Goal: Task Accomplishment & Management: Manage account settings

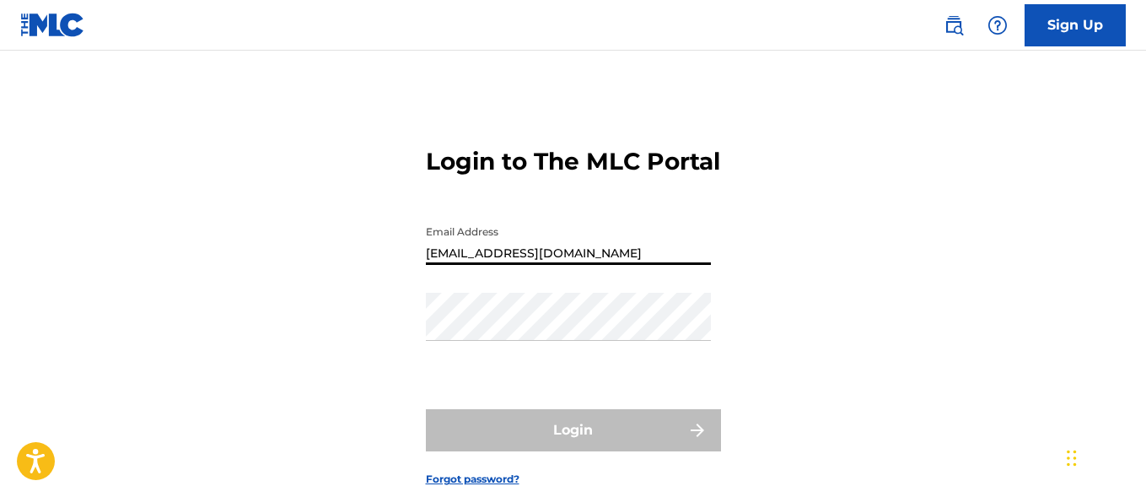
type input "[EMAIL_ADDRESS][DOMAIN_NAME]"
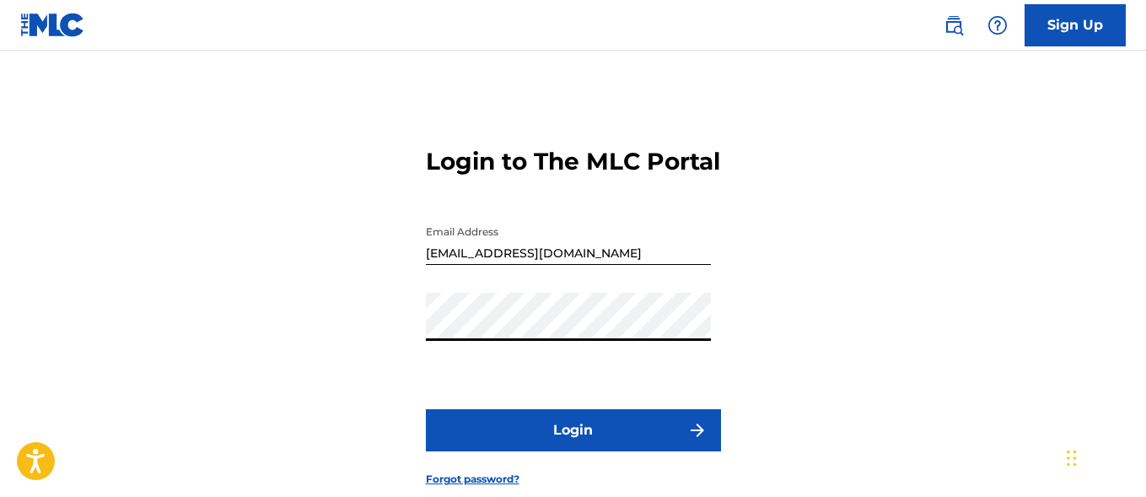
click at [572, 451] on button "Login" at bounding box center [573, 430] width 295 height 42
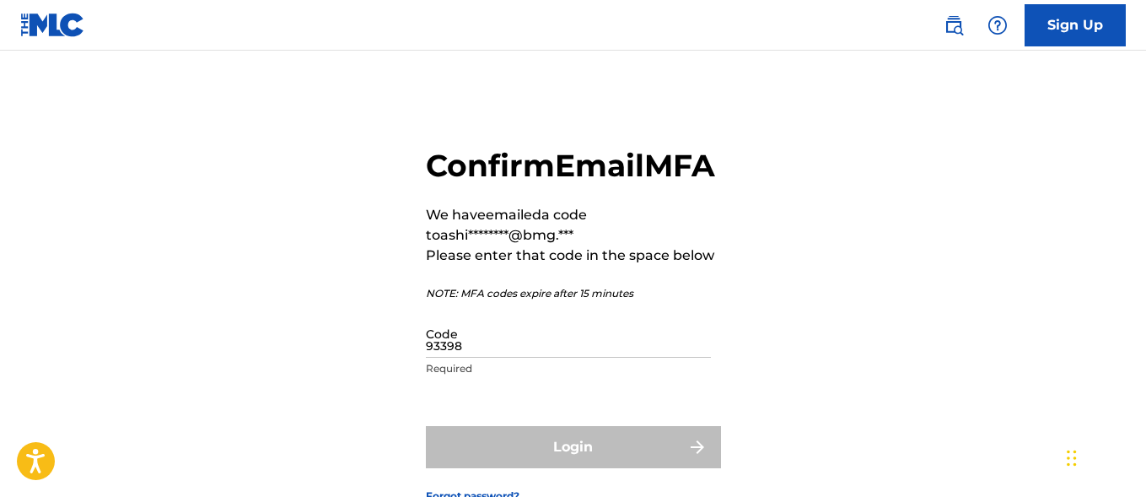
type input "933980"
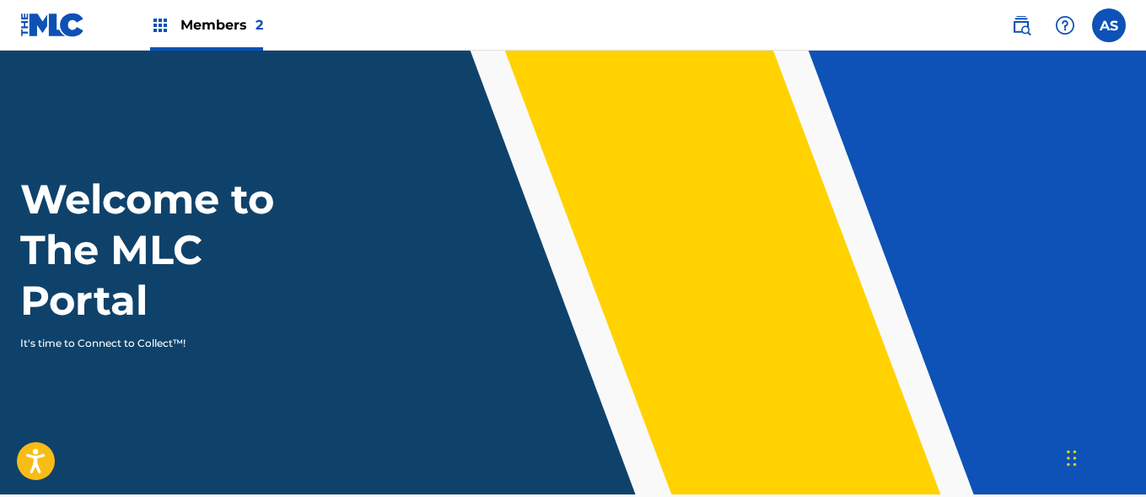
click at [160, 25] on img at bounding box center [160, 25] width 20 height 20
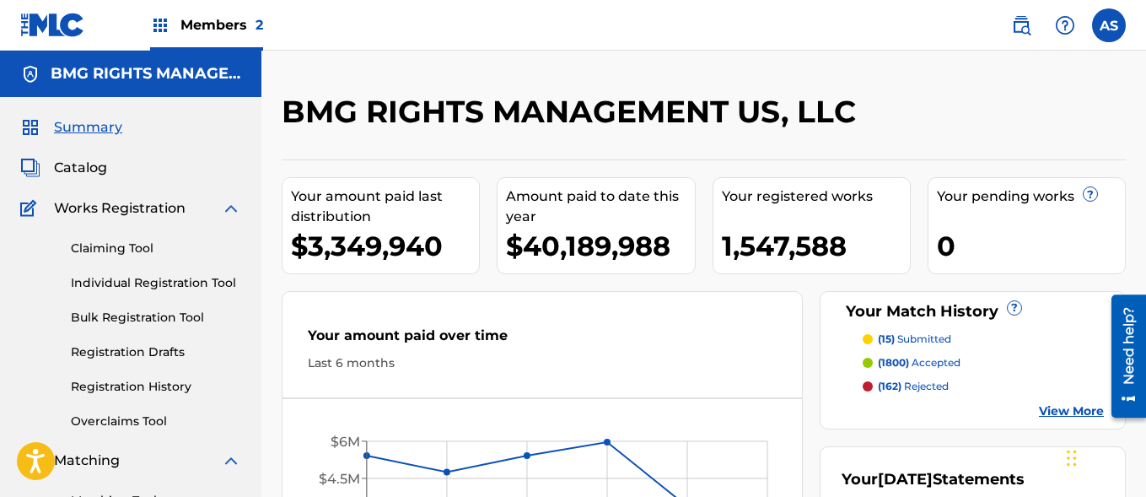
scroll to position [366, 0]
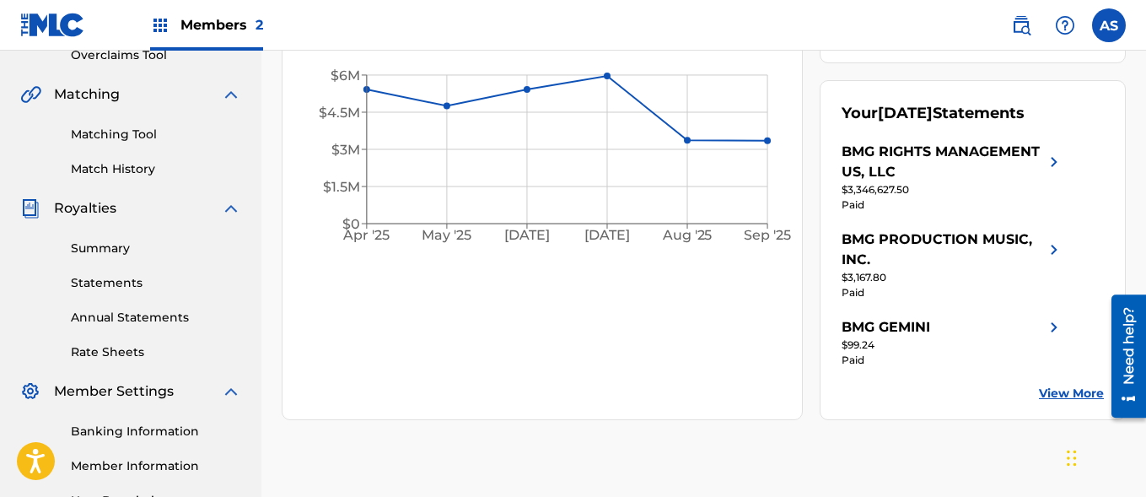
click at [156, 248] on link "Summary" at bounding box center [156, 248] width 170 height 18
